Goal: Register for event/course

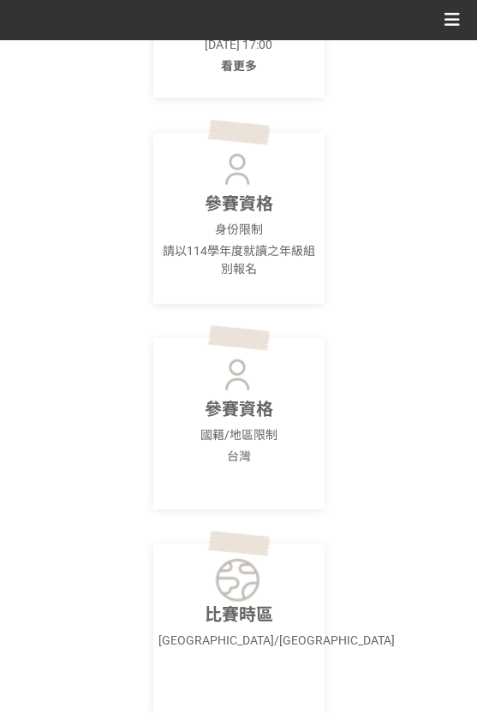
scroll to position [856, 0]
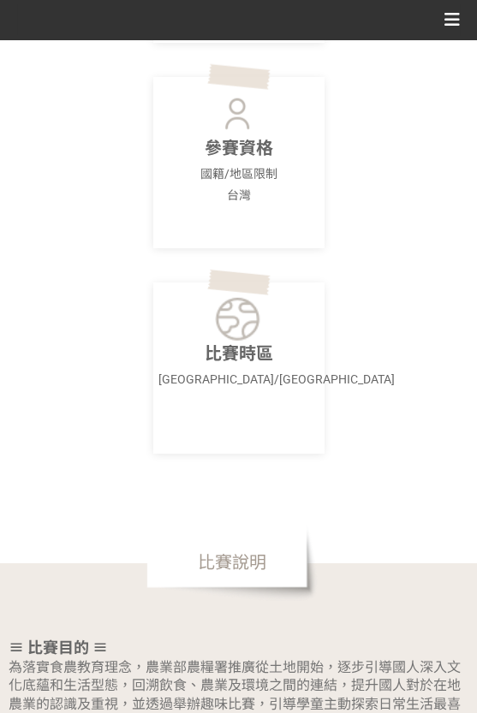
click at [235, 292] on div "比賽時區 [GEOGRAPHIC_DATA]/[GEOGRAPHIC_DATA]" at bounding box center [238, 368] width 171 height 171
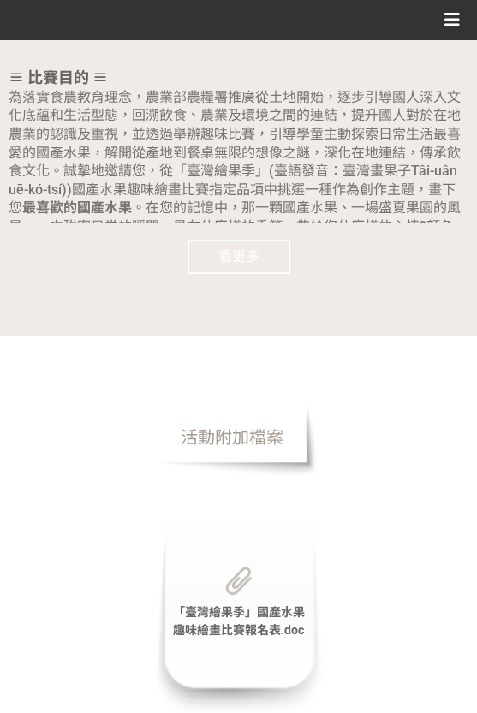
scroll to position [1712, 0]
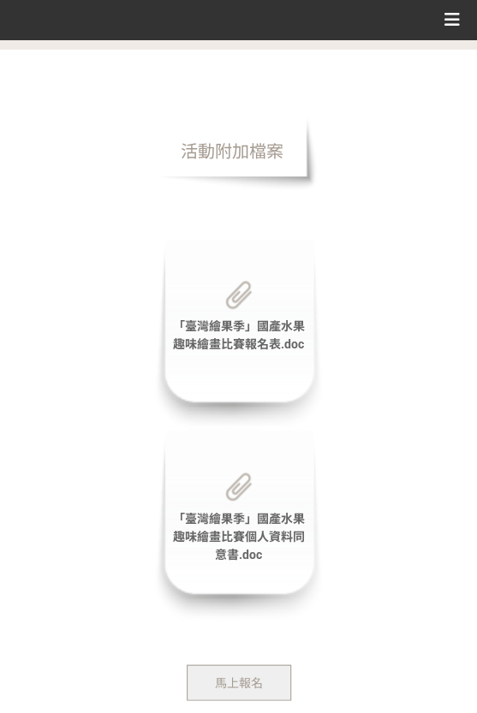
click at [212, 319] on span "「臺灣繪果季」國產水果趣味繪畫比賽報名表.doc" at bounding box center [239, 335] width 132 height 32
click at [229, 511] on span "「臺灣繪果季」國產水果趣味繪畫比賽個人資料同意書.doc" at bounding box center [239, 536] width 132 height 50
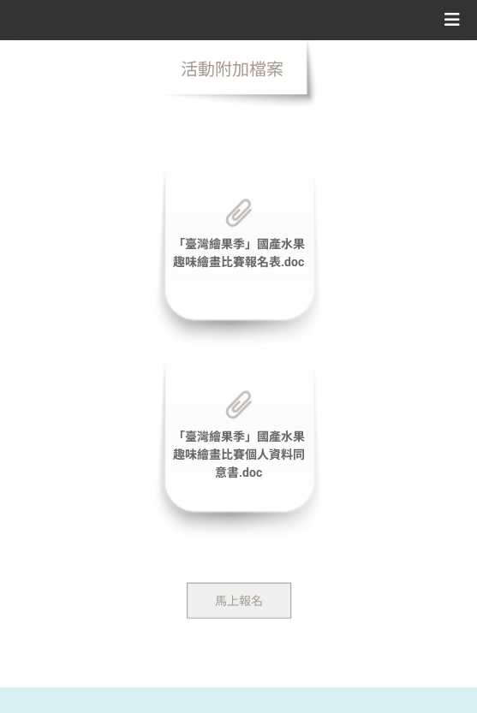
scroll to position [1865, 0]
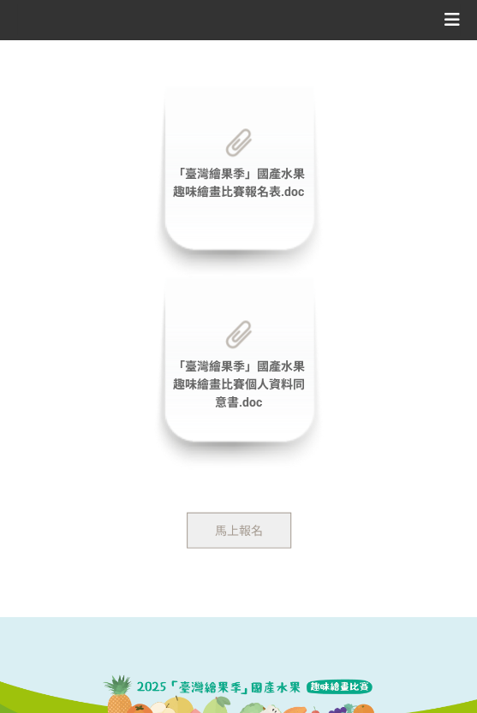
click at [240, 523] on span "馬上報名" at bounding box center [239, 530] width 48 height 14
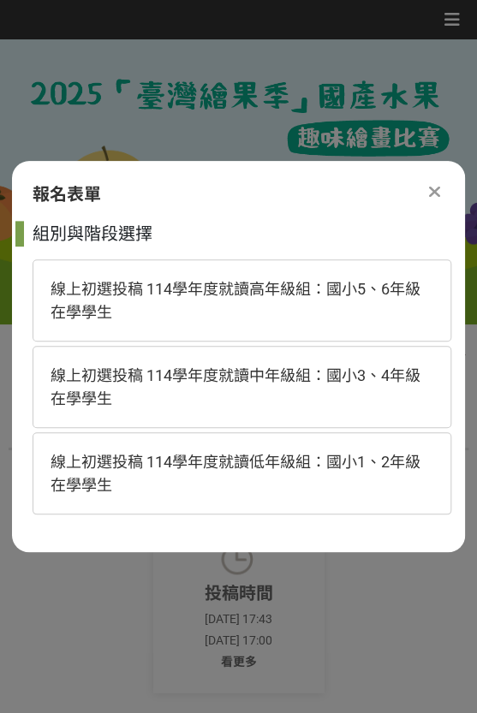
scroll to position [0, 0]
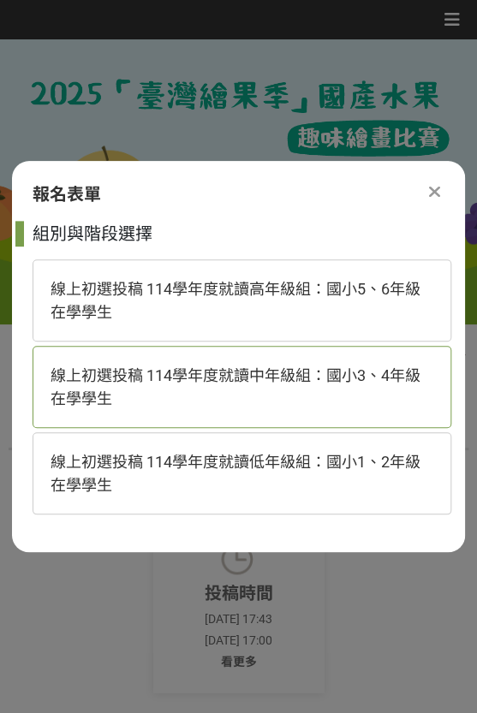
click at [270, 390] on div "線上初選投稿 114學年度就讀中年級組：國小3、4年級在學學生" at bounding box center [242, 387] width 419 height 82
select select "185293:185538"
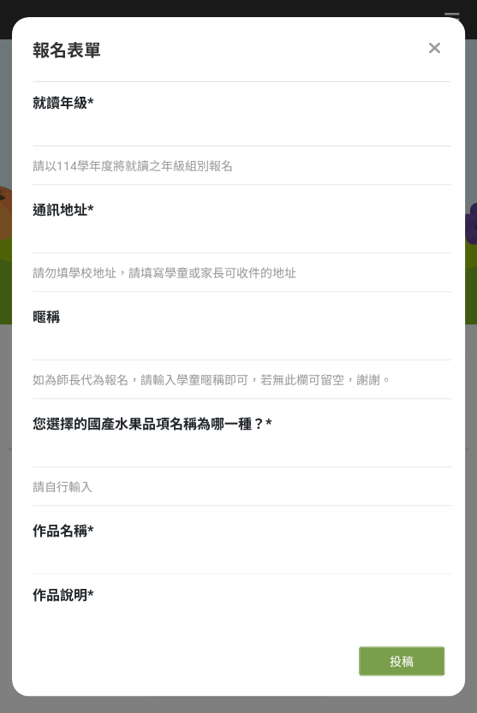
scroll to position [575, 0]
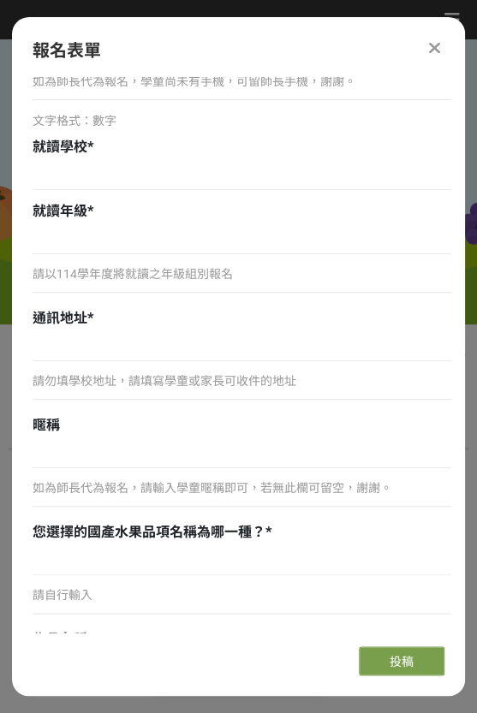
click at [438, 43] on div at bounding box center [434, 48] width 21 height 21
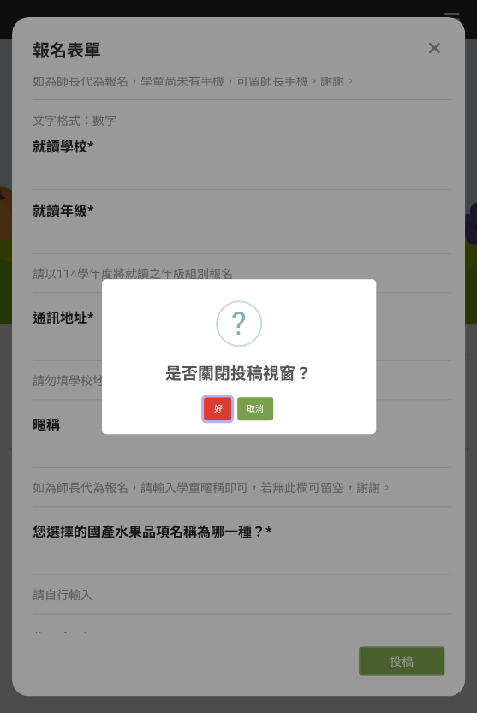
click at [223, 397] on button "好" at bounding box center [217, 409] width 27 height 24
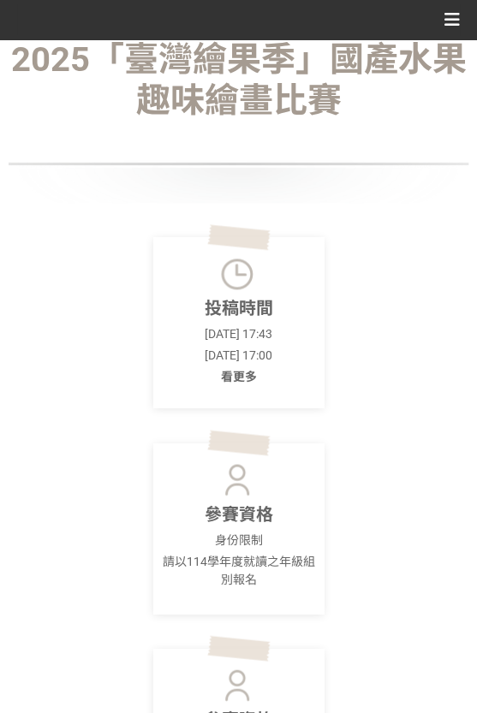
scroll to position [570, 0]
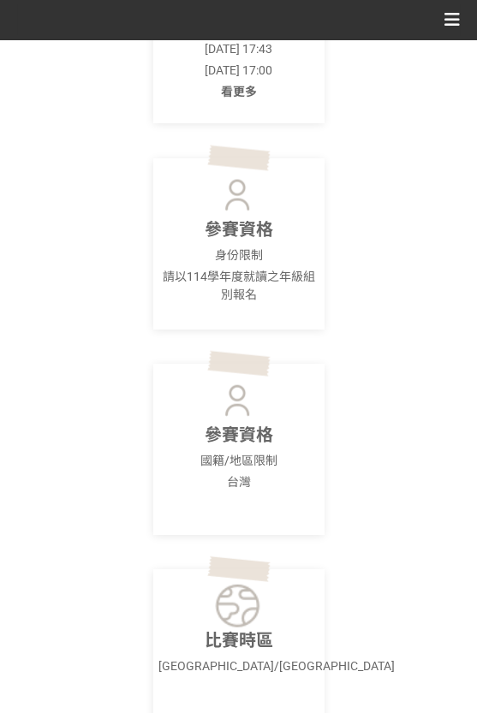
click at [236, 92] on span "看更多" at bounding box center [239, 92] width 36 height 14
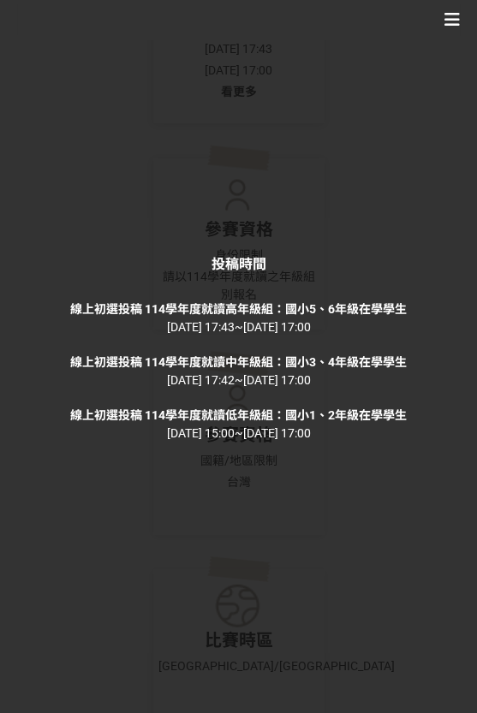
click at [319, 503] on div "投稿時間 線上初選投稿 114學年度就讀高年級組：國小5、6年級在學學生 [DATE] 17:43 ~ [DATE] 17:00 線上初選投稿 114學年度就…" at bounding box center [238, 356] width 477 height 713
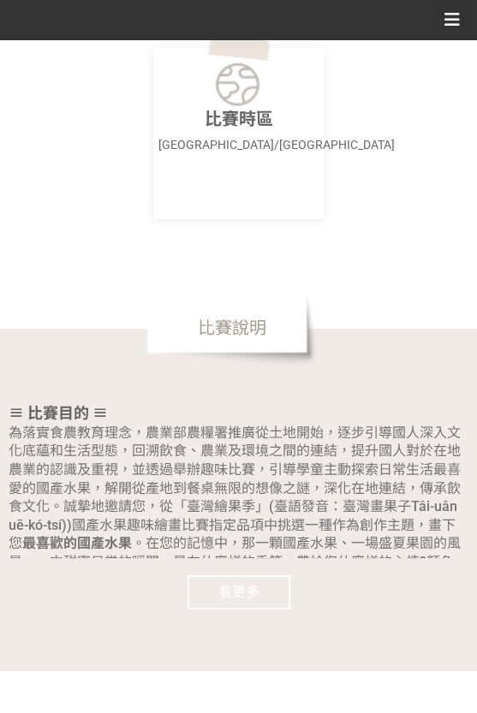
scroll to position [1141, 0]
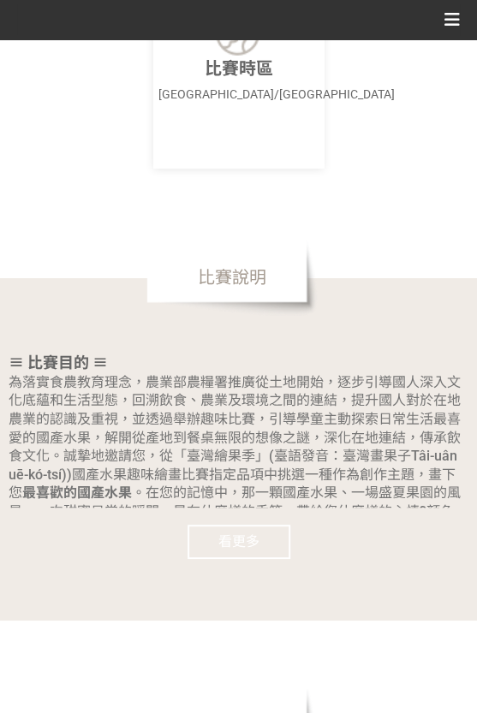
click at [265, 525] on button "看更多" at bounding box center [239, 542] width 103 height 34
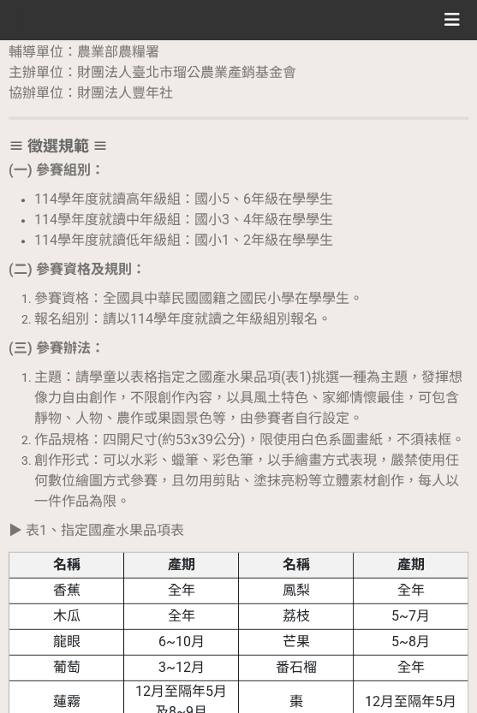
scroll to position [1426, 0]
